Goal: Entertainment & Leisure: Consume media (video, audio)

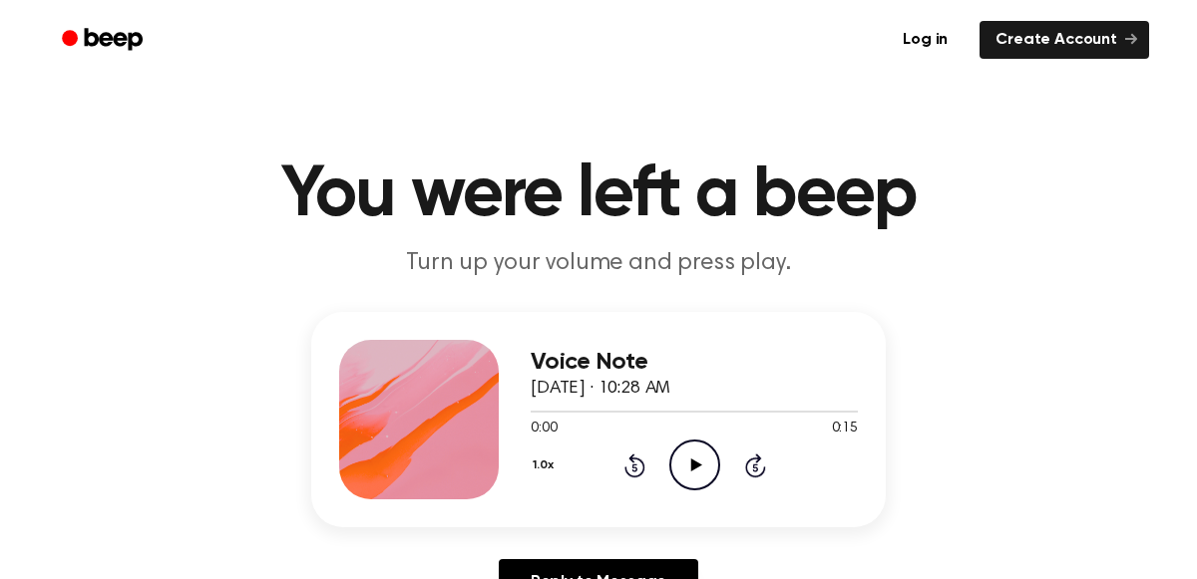
click at [699, 465] on icon at bounding box center [695, 465] width 11 height 13
click at [687, 462] on icon "Play Audio" at bounding box center [694, 465] width 51 height 51
click at [667, 401] on div "Voice Note [DATE] · 10:33 AM" at bounding box center [694, 376] width 327 height 54
click at [704, 481] on icon "Play Audio" at bounding box center [694, 465] width 51 height 51
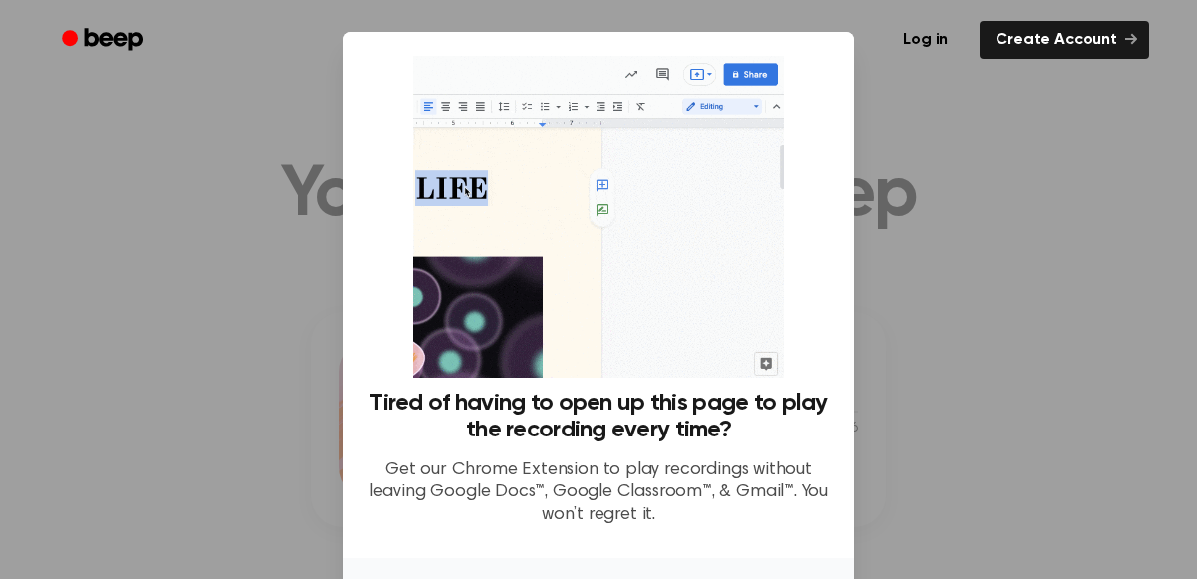
click at [858, 405] on div at bounding box center [598, 289] width 1197 height 579
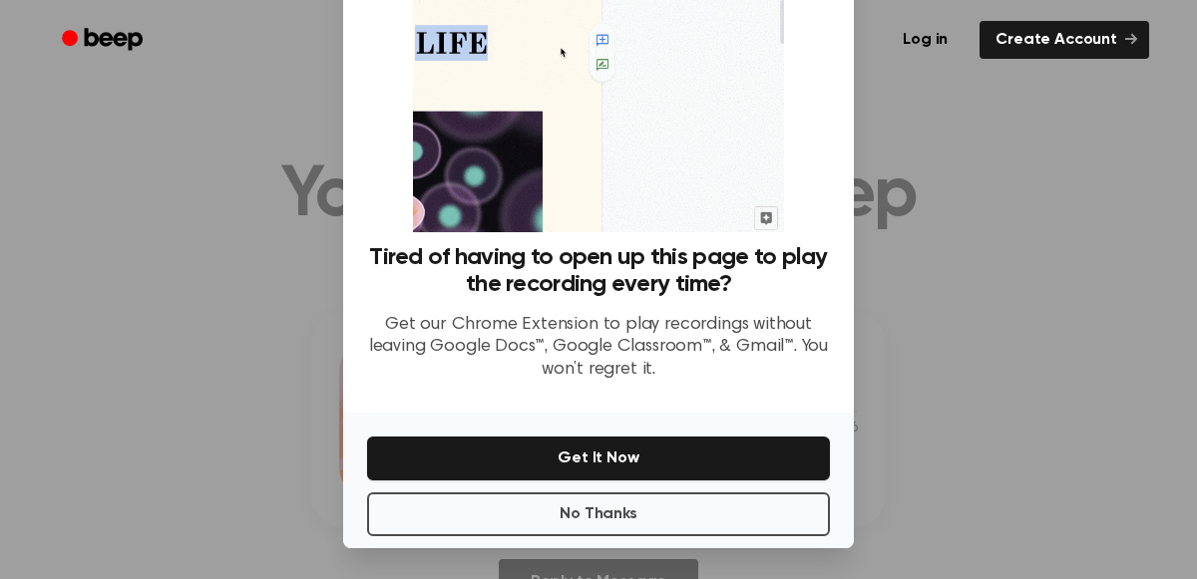
scroll to position [141, 0]
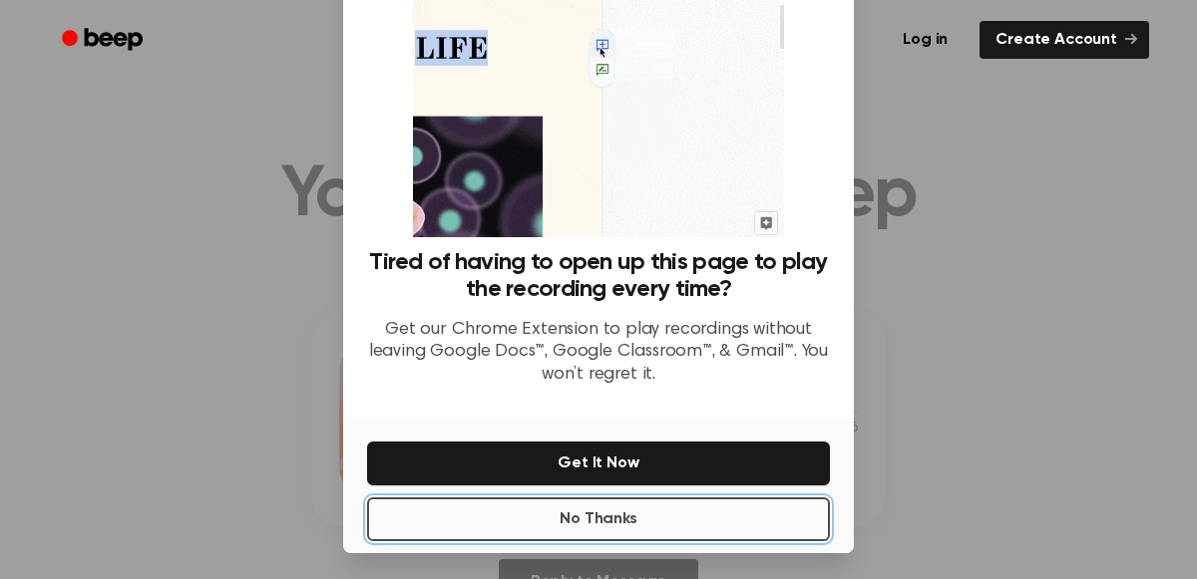
click at [582, 500] on button "No Thanks" at bounding box center [598, 520] width 463 height 44
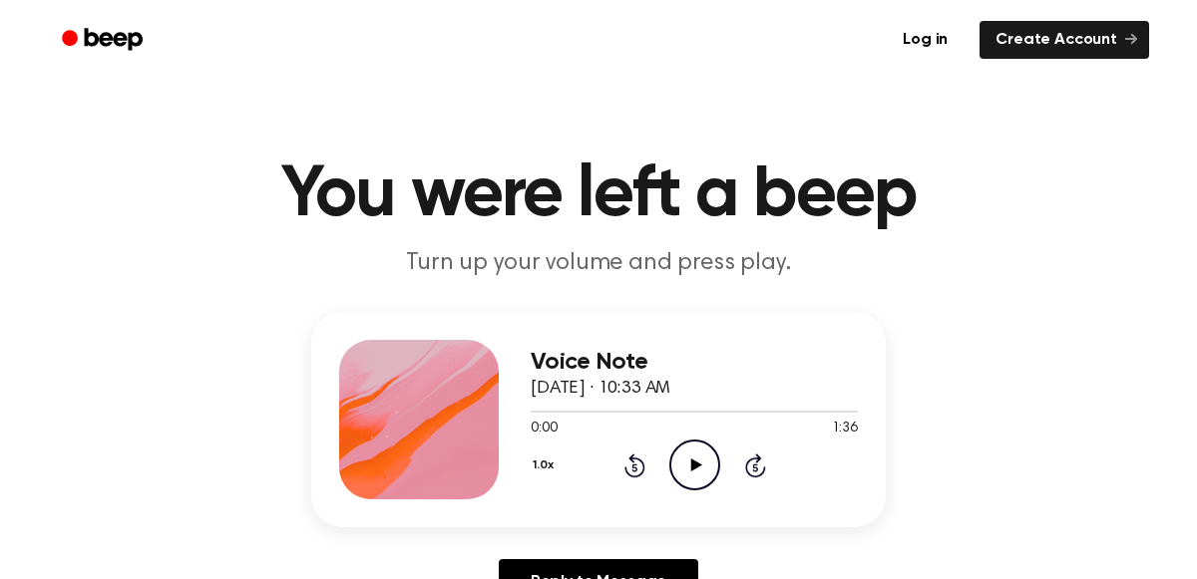
click at [698, 454] on icon "Play Audio" at bounding box center [694, 465] width 51 height 51
click at [667, 401] on div "Voice Note [DATE] · 10:33 AM" at bounding box center [694, 376] width 327 height 54
click at [702, 441] on circle at bounding box center [694, 465] width 49 height 49
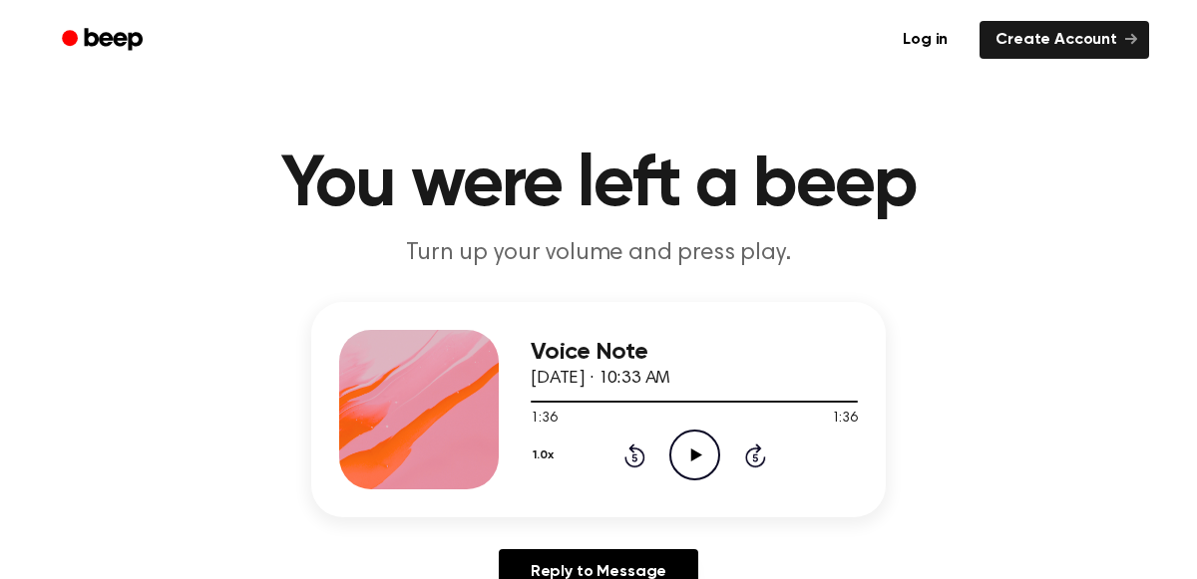
scroll to position [16, 0]
